Goal: Find specific page/section: Find specific page/section

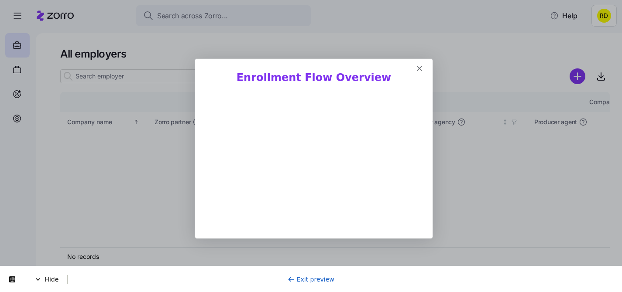
click at [422, 70] on div "Intercom messenger" at bounding box center [312, 64] width 237 height 12
click at [414, 71] on h1 "Enrollment Flow Overview" at bounding box center [313, 80] width 216 height 19
click at [421, 69] on div "Intercom messenger" at bounding box center [312, 64] width 237 height 12
click at [418, 69] on polygon "Close" at bounding box center [418, 67] width 5 height 5
